Goal: Task Accomplishment & Management: Manage account settings

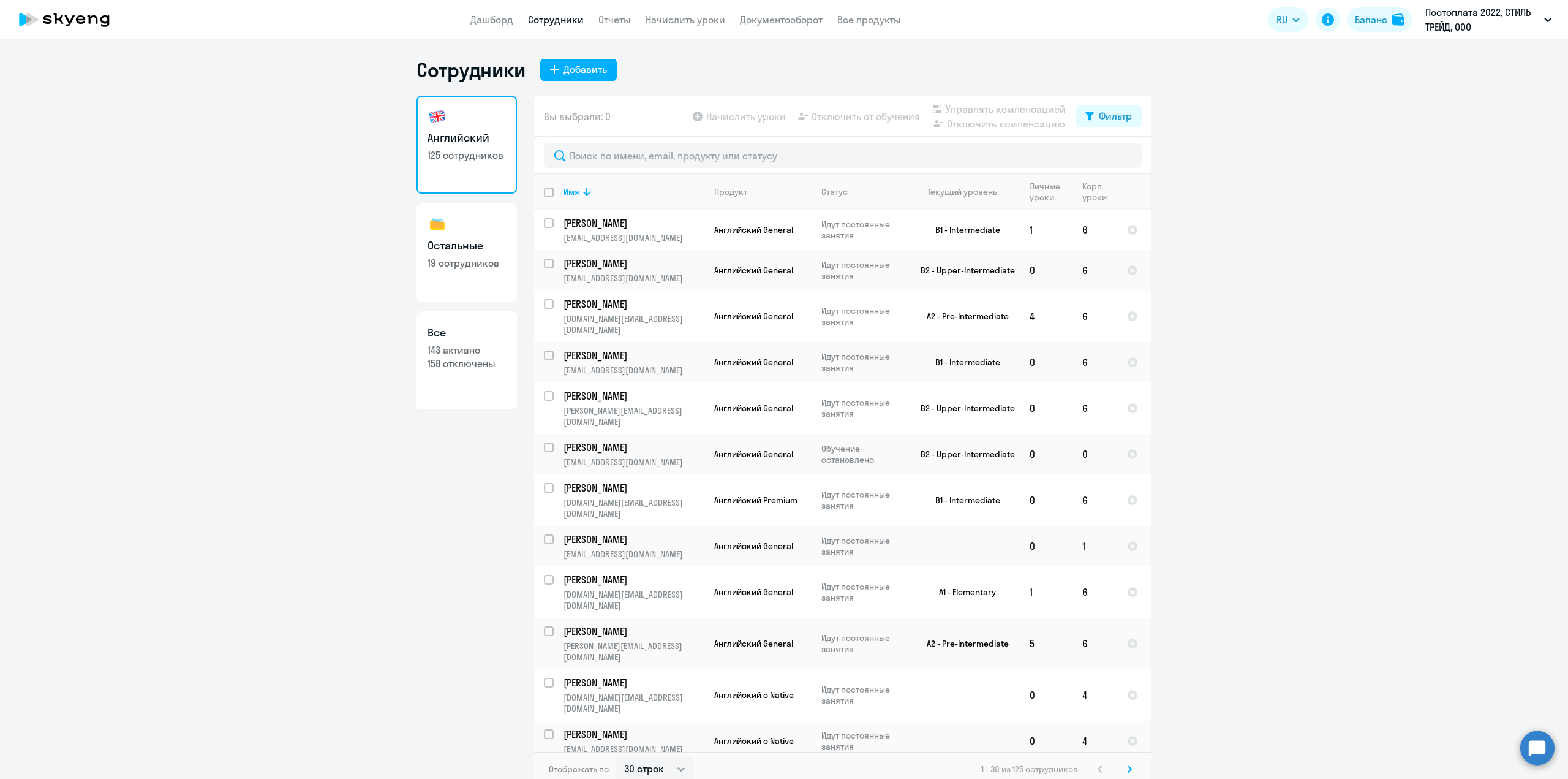
select select "30"
click at [652, 152] on input "text" at bounding box center [843, 156] width 598 height 24
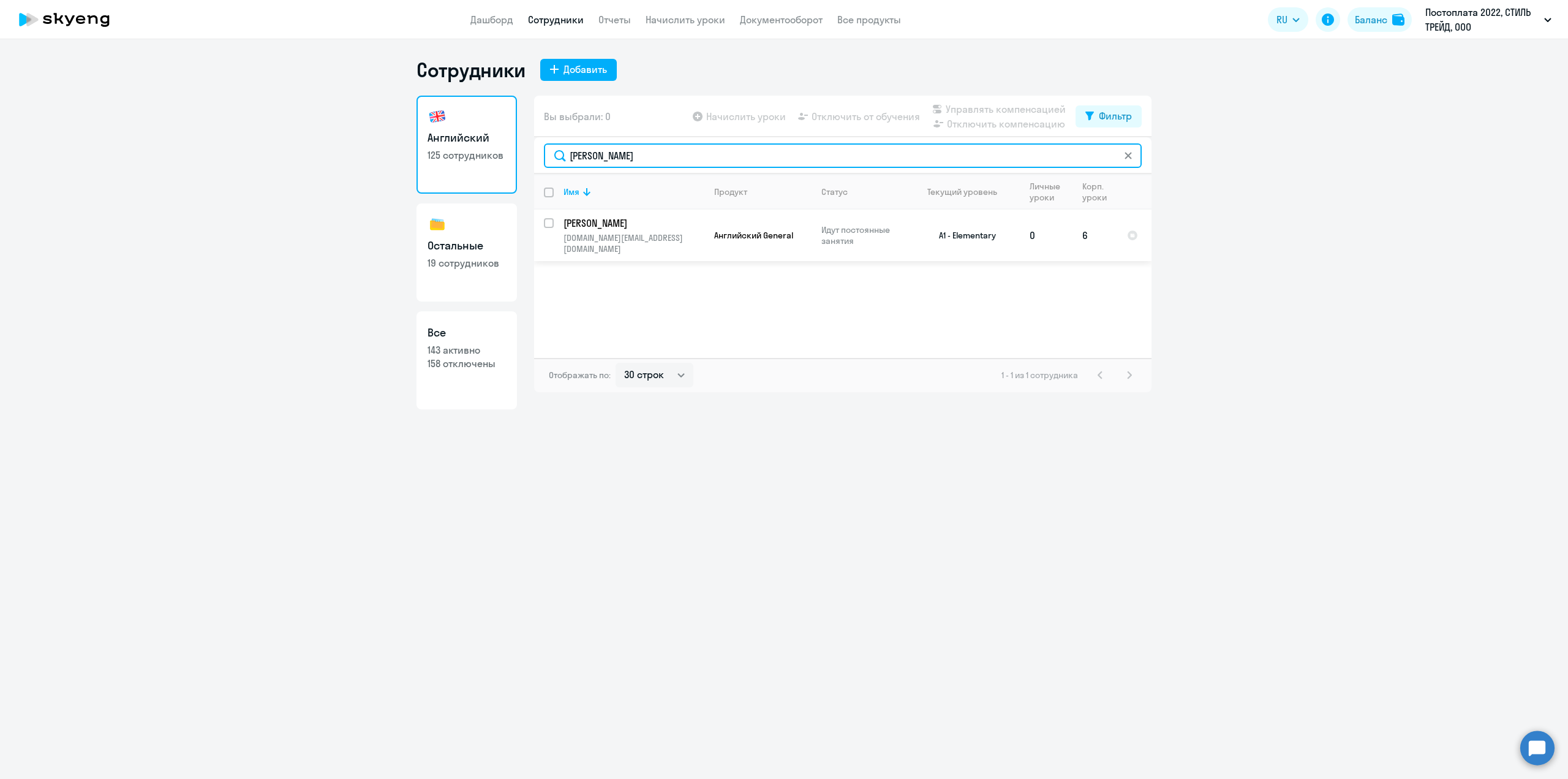
type input "баянова"
click at [550, 227] on input "select row 20172594" at bounding box center [556, 231] width 24 height 24
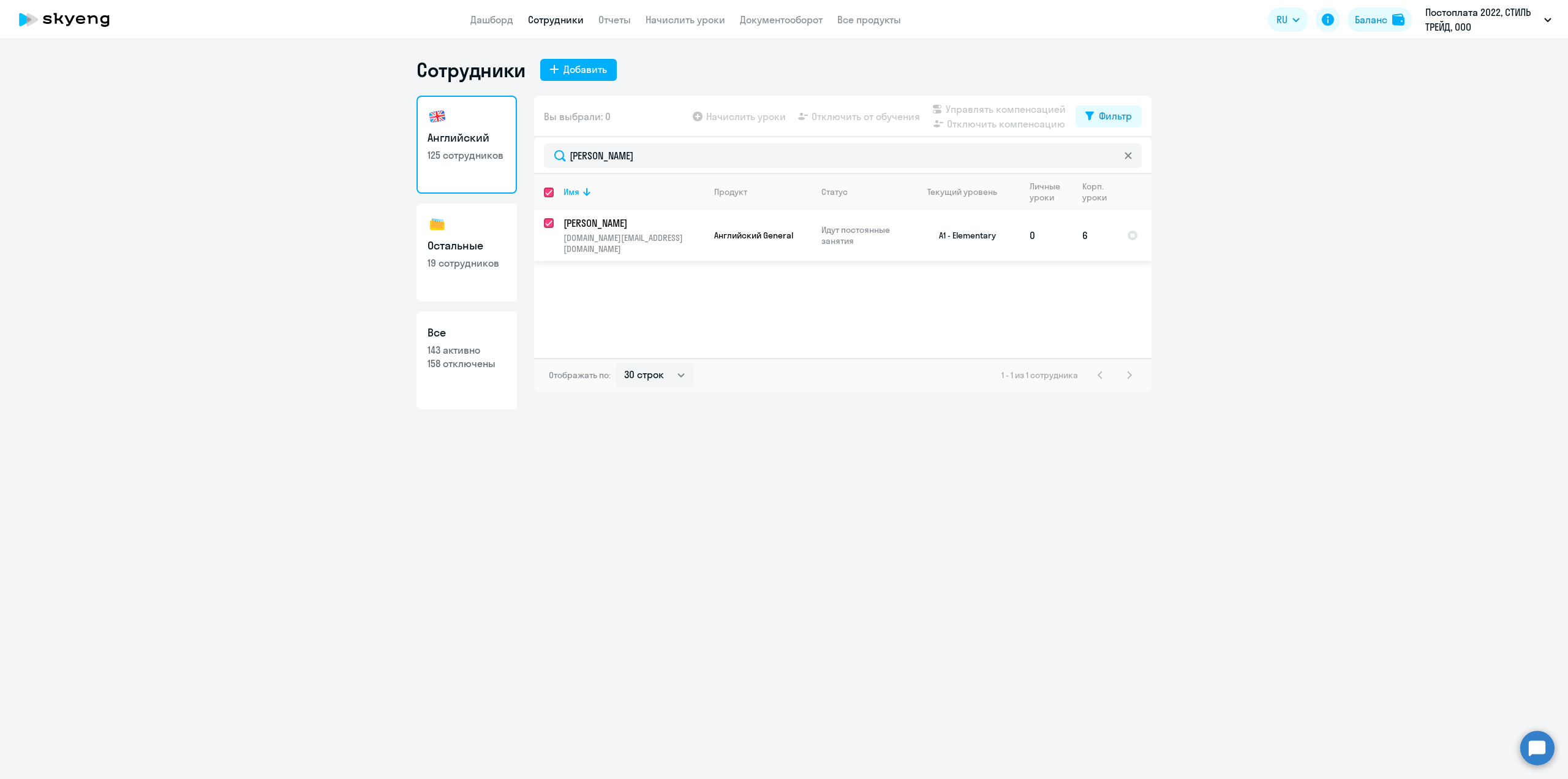
checkbox input "true"
click at [841, 119] on span "Отключить от обучения" at bounding box center [866, 116] width 109 height 15
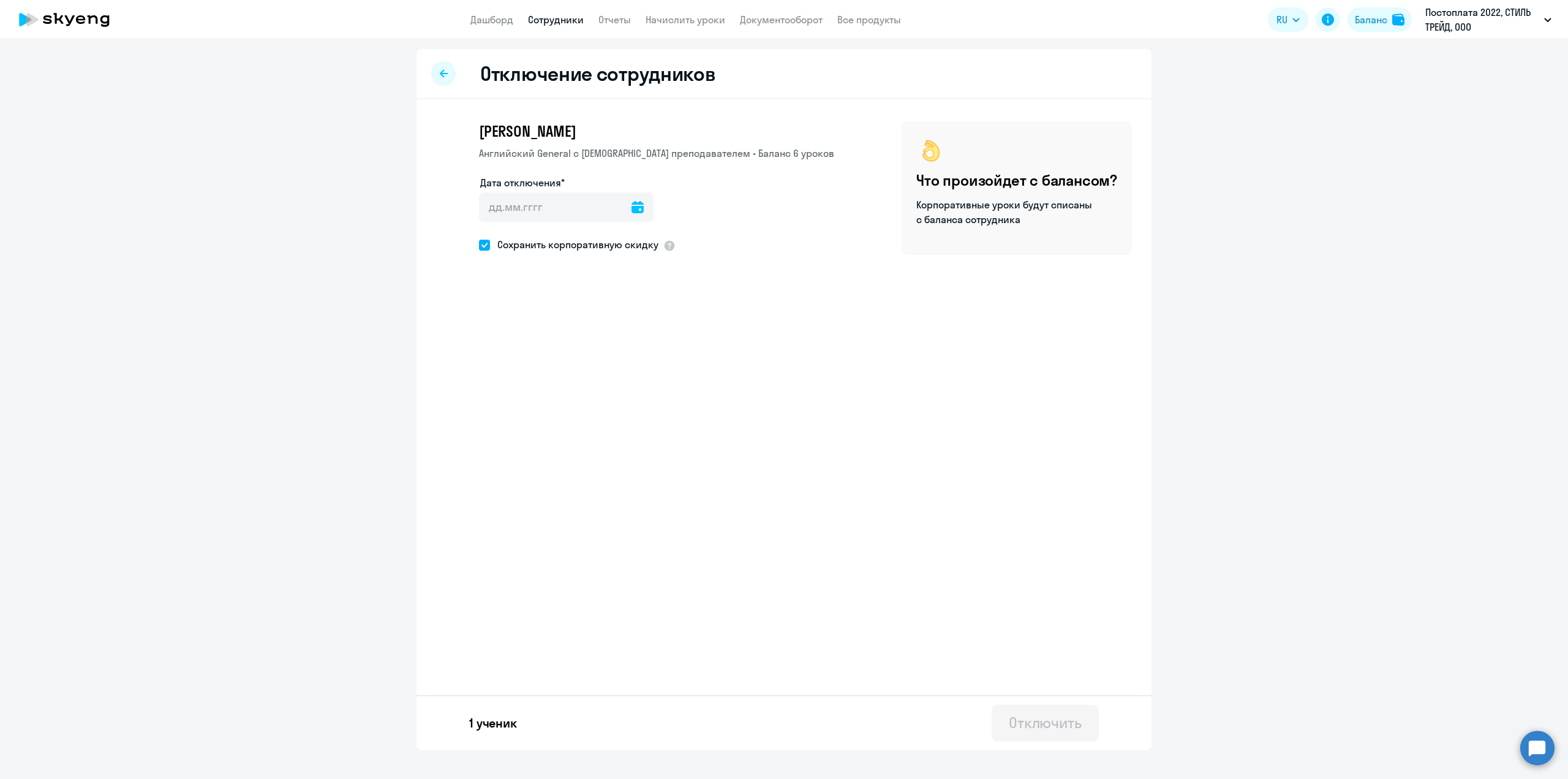
click at [632, 210] on icon at bounding box center [637, 206] width 12 height 12
click at [523, 319] on span "2" at bounding box center [521, 322] width 22 height 22
type input "02.09.2025"
type input "2.9.2025"
click at [1026, 725] on div "Отключить" at bounding box center [1045, 722] width 73 height 19
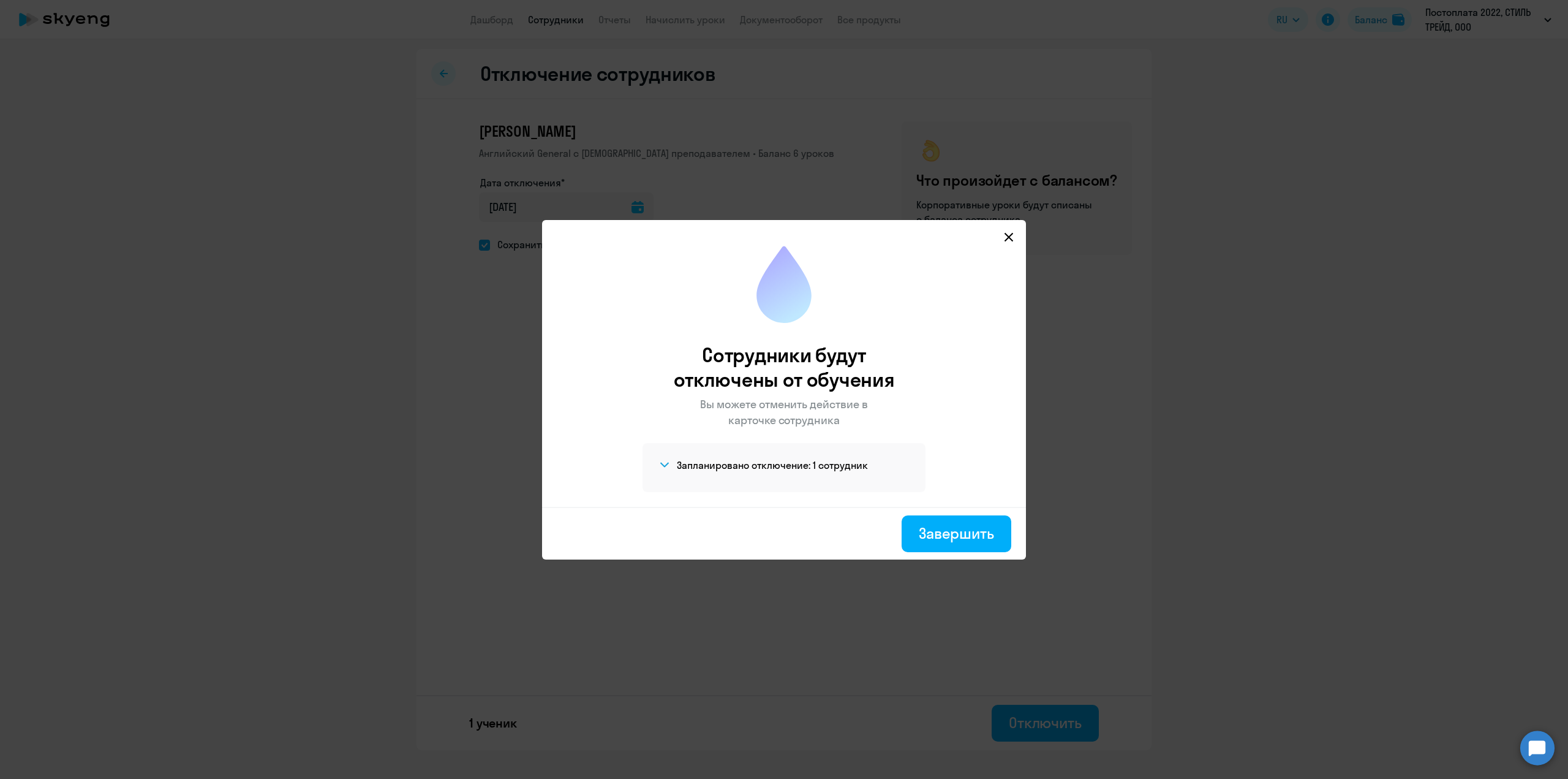
click at [1016, 239] on svg-icon at bounding box center [1009, 237] width 15 height 15
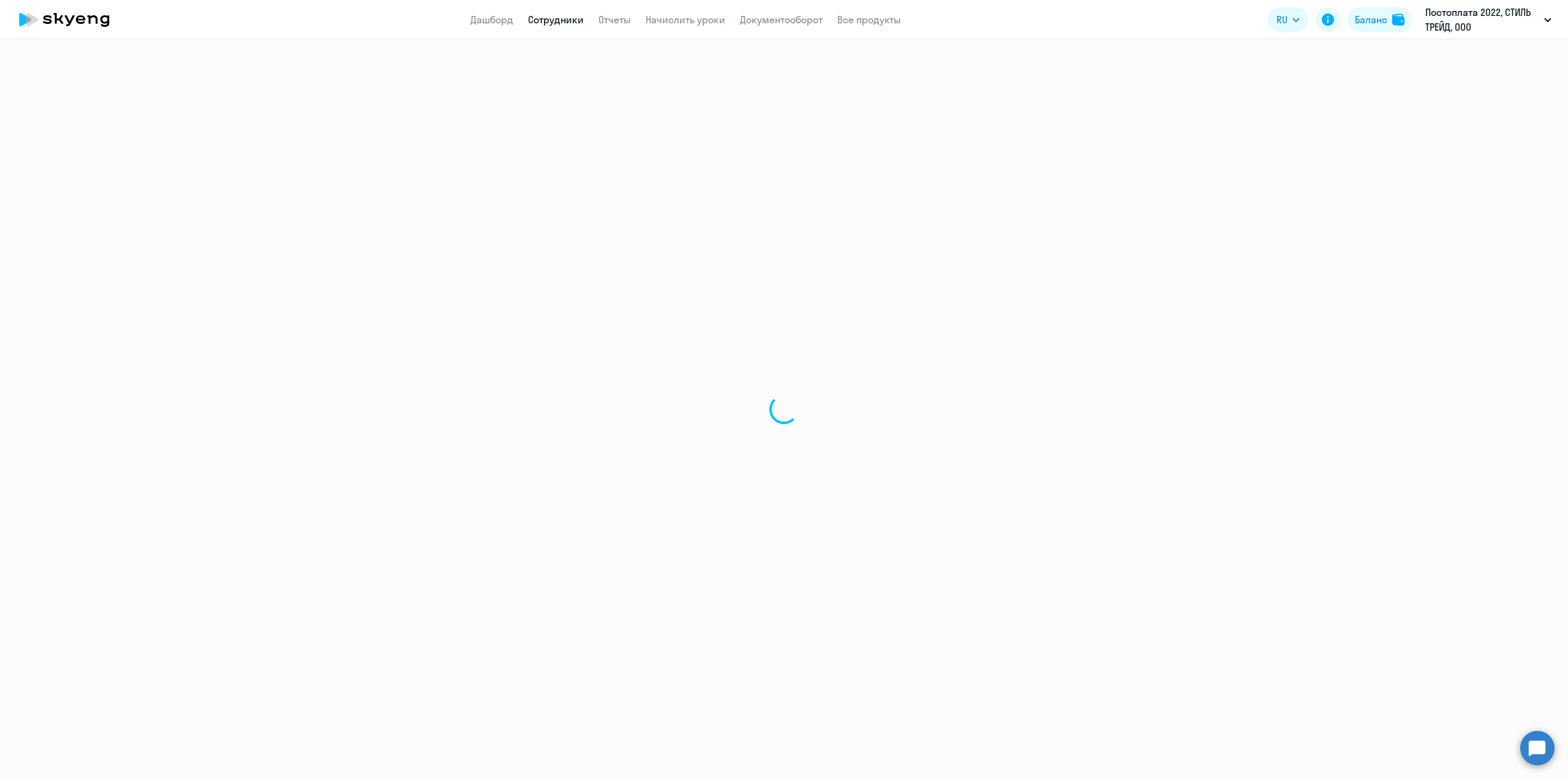
select select "30"
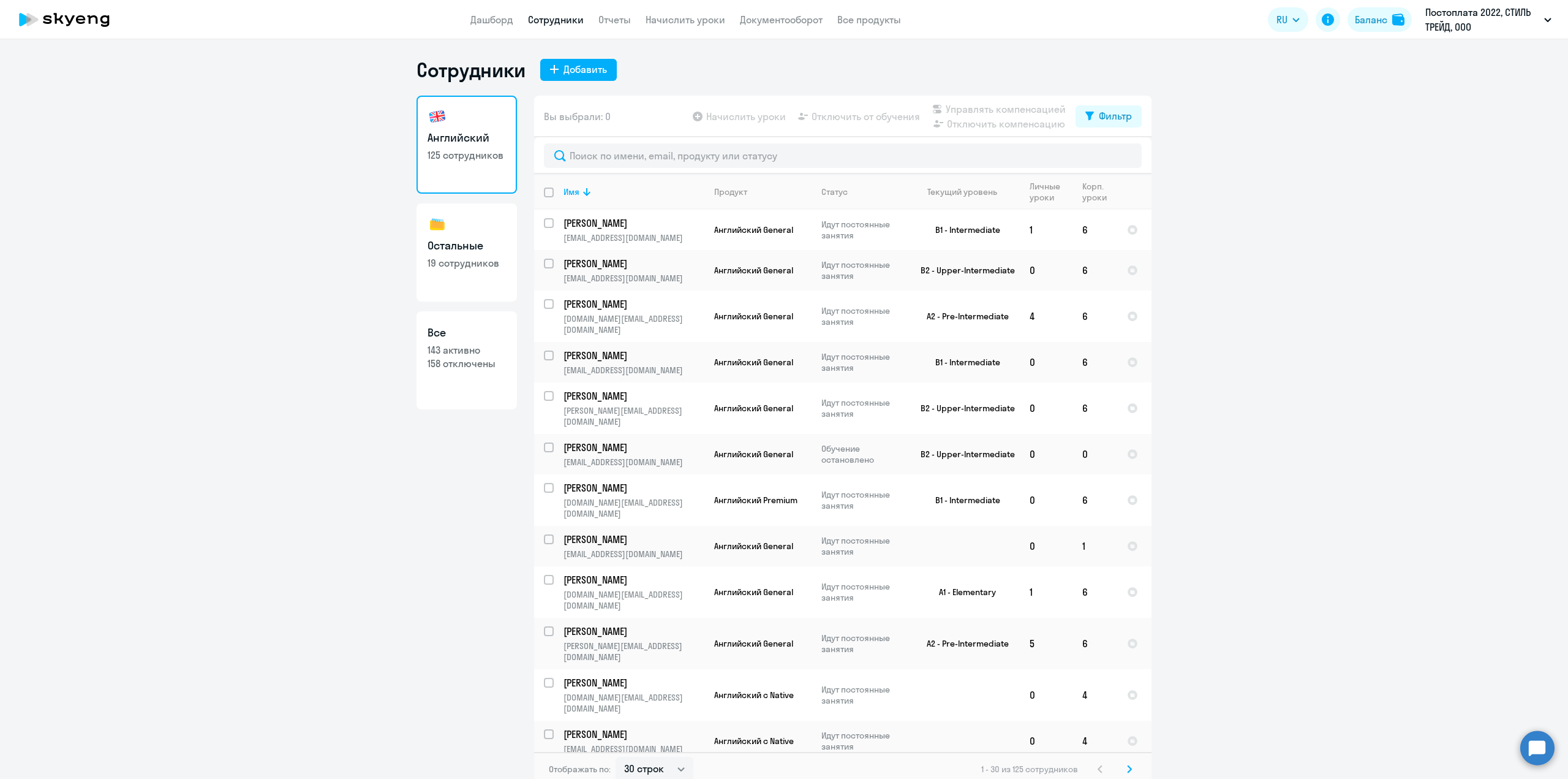
click at [761, 26] on app-menu-item-link "Документооборот" at bounding box center [781, 19] width 83 height 15
click at [787, 23] on link "Документооборот" at bounding box center [781, 19] width 83 height 12
